Goal: Book appointment/travel/reservation

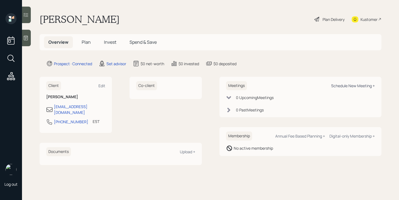
click at [345, 86] on div "Schedule New Meeting +" at bounding box center [353, 85] width 44 height 5
select select "round-[PERSON_NAME]"
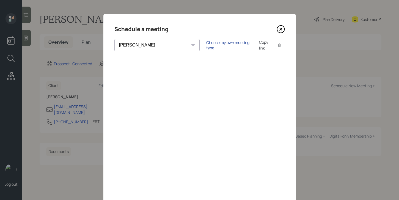
click at [206, 46] on div "Choose my own meeting type" at bounding box center [229, 45] width 46 height 10
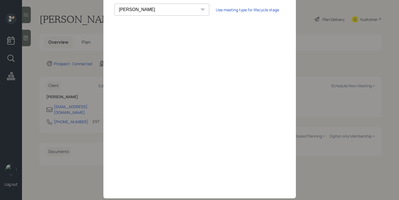
scroll to position [48, 0]
